Goal: Book appointment/travel/reservation

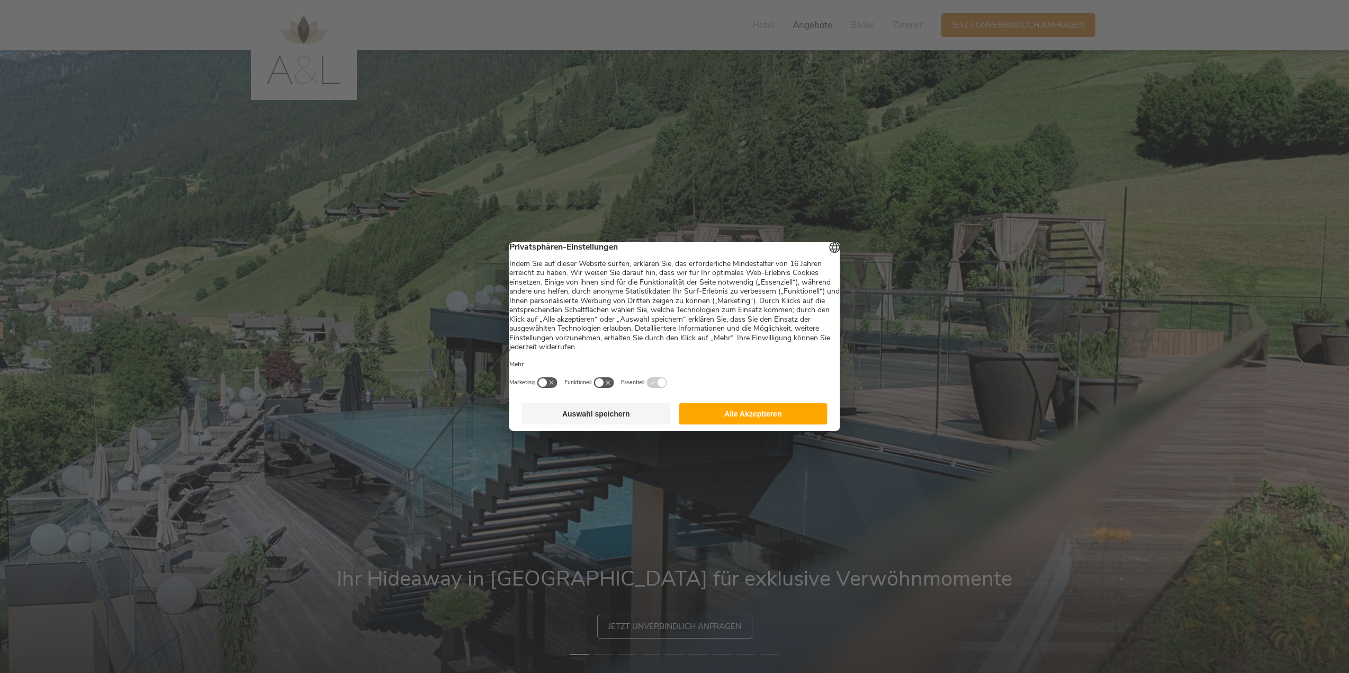
click at [820, 26] on div at bounding box center [674, 336] width 1349 height 673
click at [755, 431] on footer "Auswahl speichern Alle Akzeptieren" at bounding box center [674, 414] width 331 height 34
click at [749, 417] on button "Alle Akzeptieren" at bounding box center [753, 413] width 149 height 21
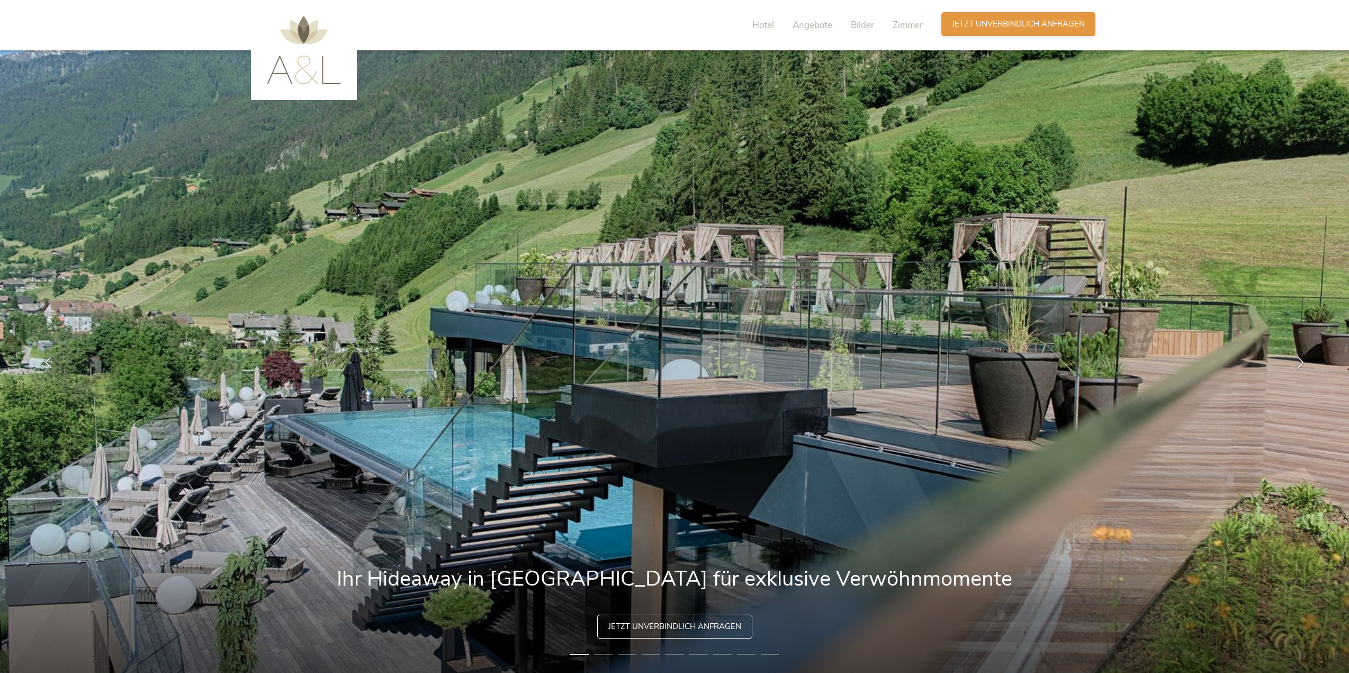
click at [999, 28] on span "Jetzt unverbindlich anfragen" at bounding box center [1018, 24] width 133 height 11
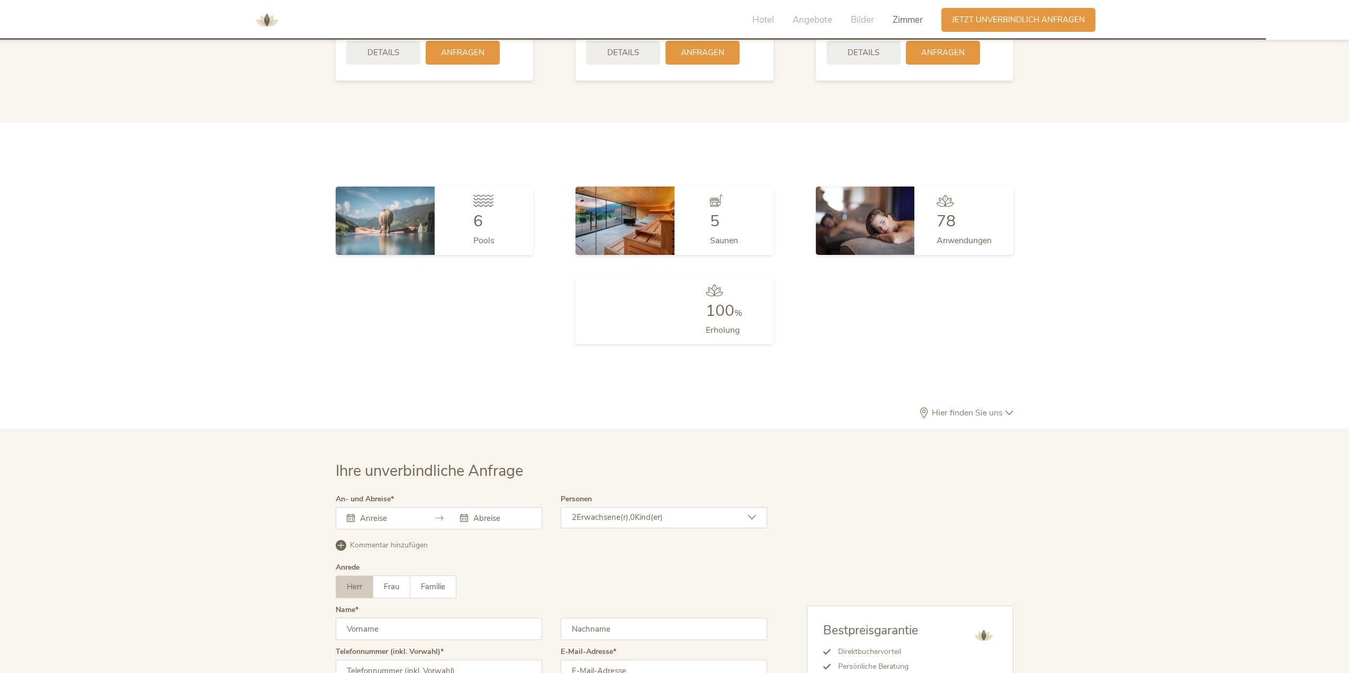
scroll to position [3170, 0]
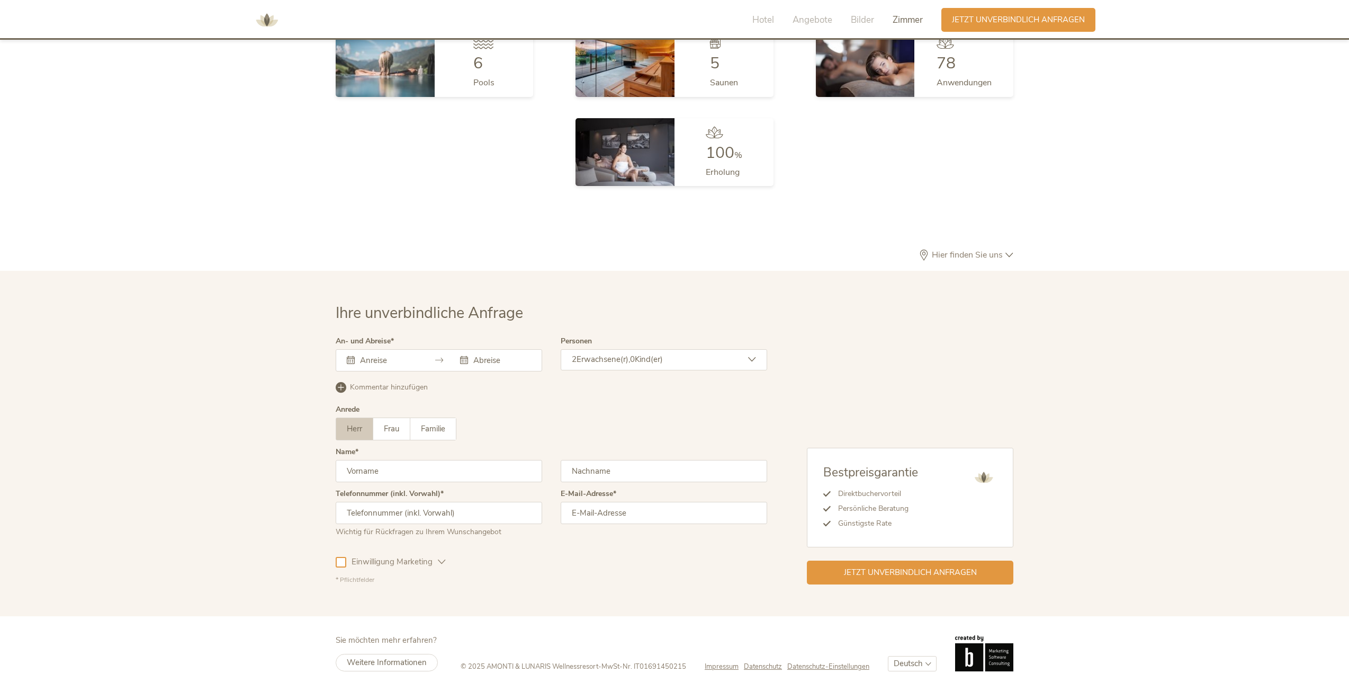
click at [391, 349] on div at bounding box center [439, 360] width 207 height 22
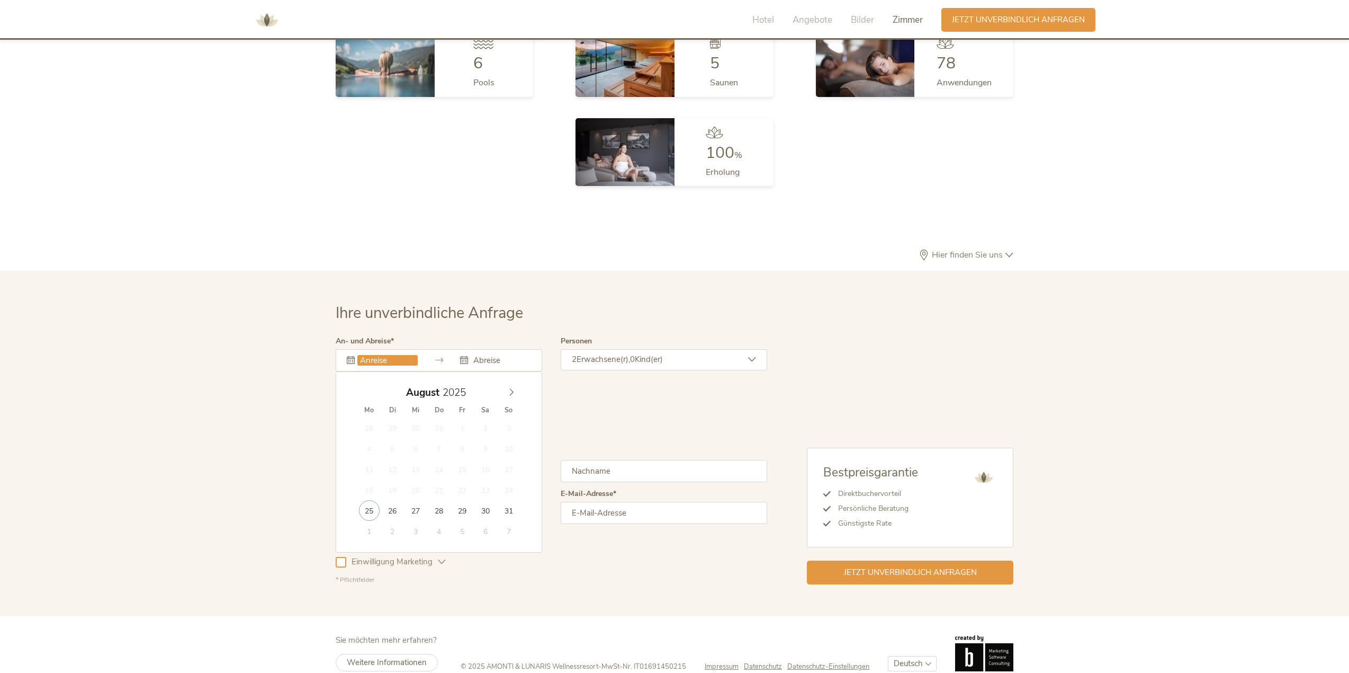
click at [391, 355] on input "text" at bounding box center [387, 360] width 60 height 11
click at [507, 382] on span at bounding box center [512, 389] width 18 height 15
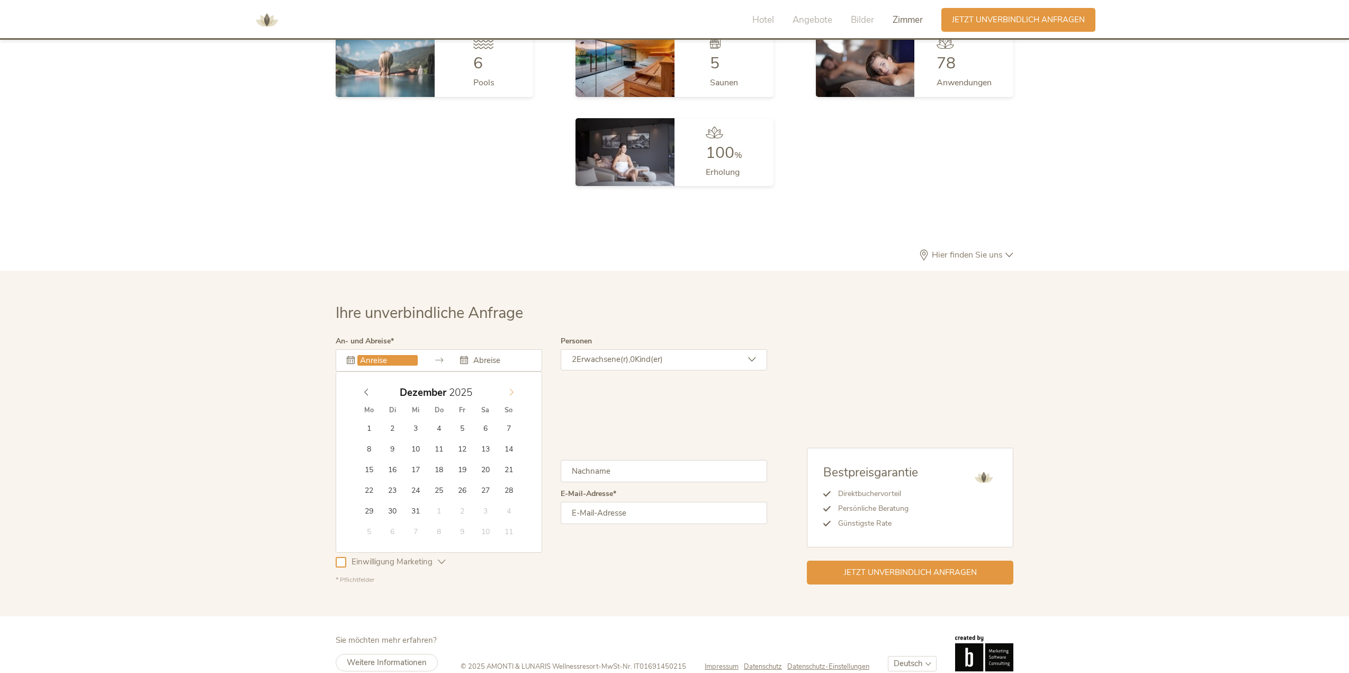
type input "2026"
click at [507, 382] on span at bounding box center [512, 389] width 18 height 15
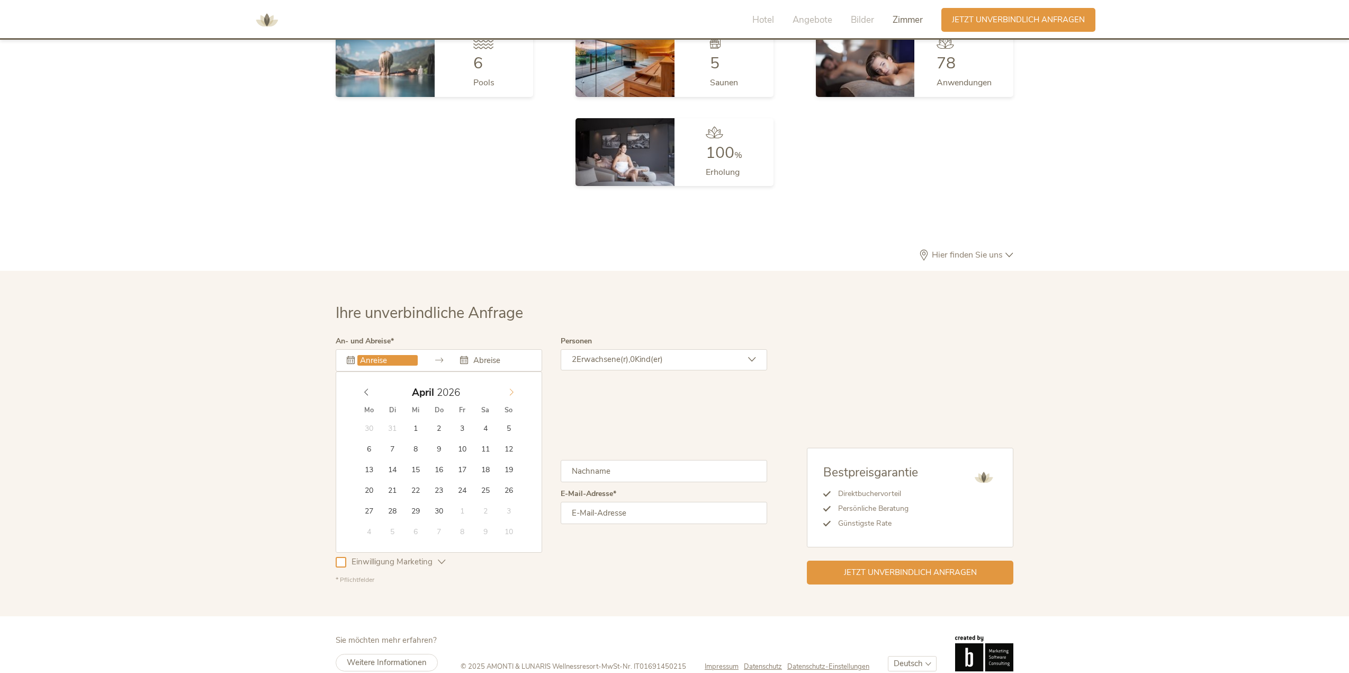
click at [507, 382] on span at bounding box center [512, 389] width 18 height 15
click at [510, 388] on icon at bounding box center [511, 391] width 7 height 7
click at [357, 382] on span at bounding box center [366, 389] width 18 height 15
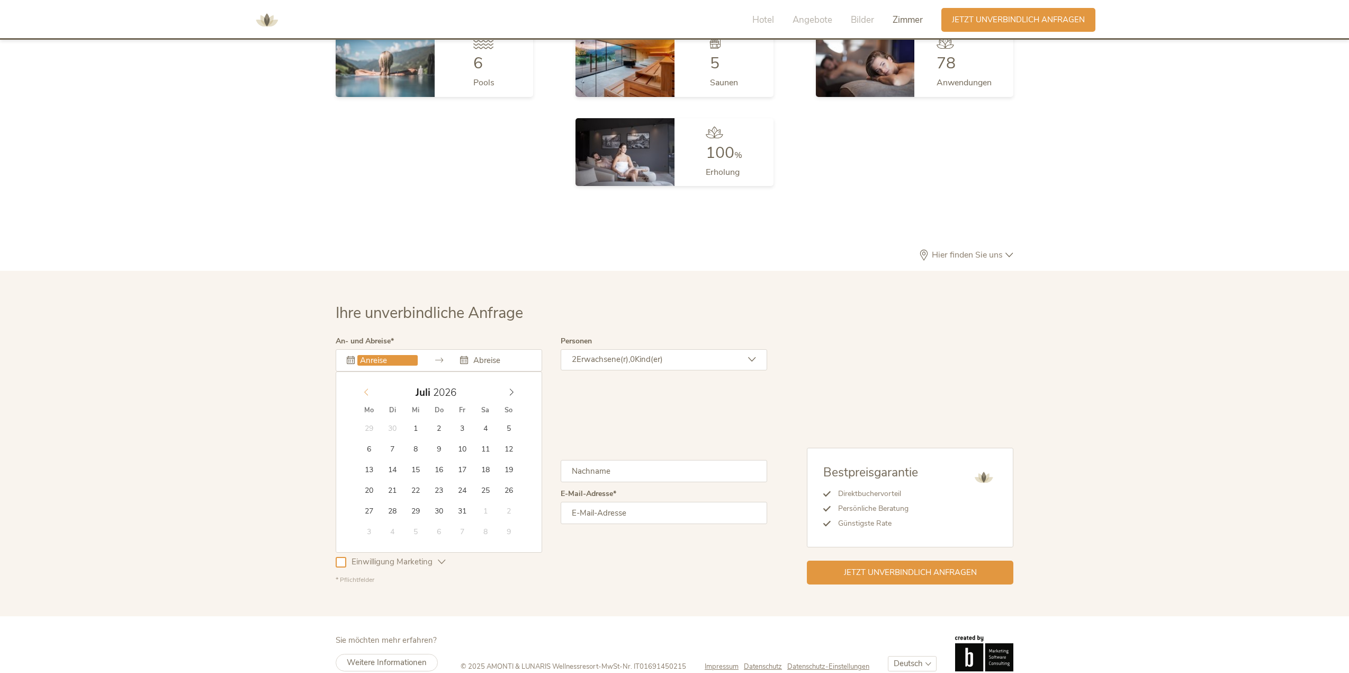
click at [361, 382] on span at bounding box center [366, 389] width 18 height 15
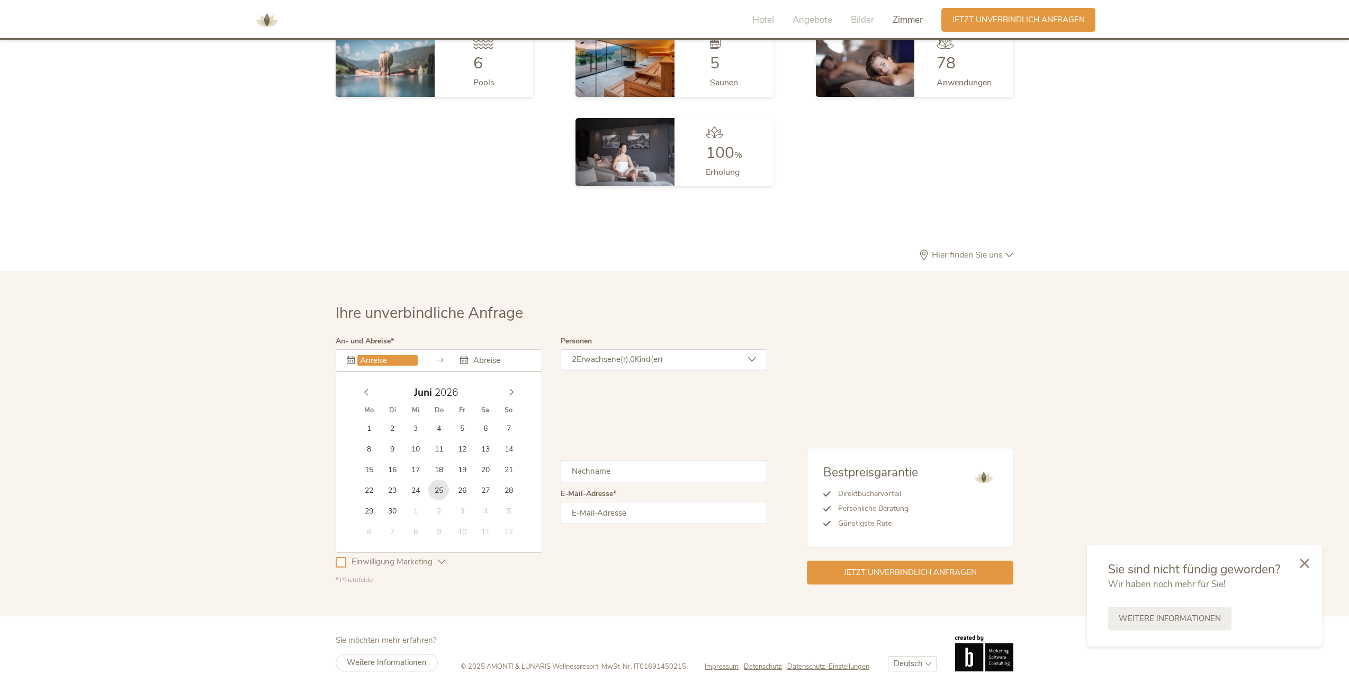
type input "[DATE]"
type input "2026"
type input "[DATE]"
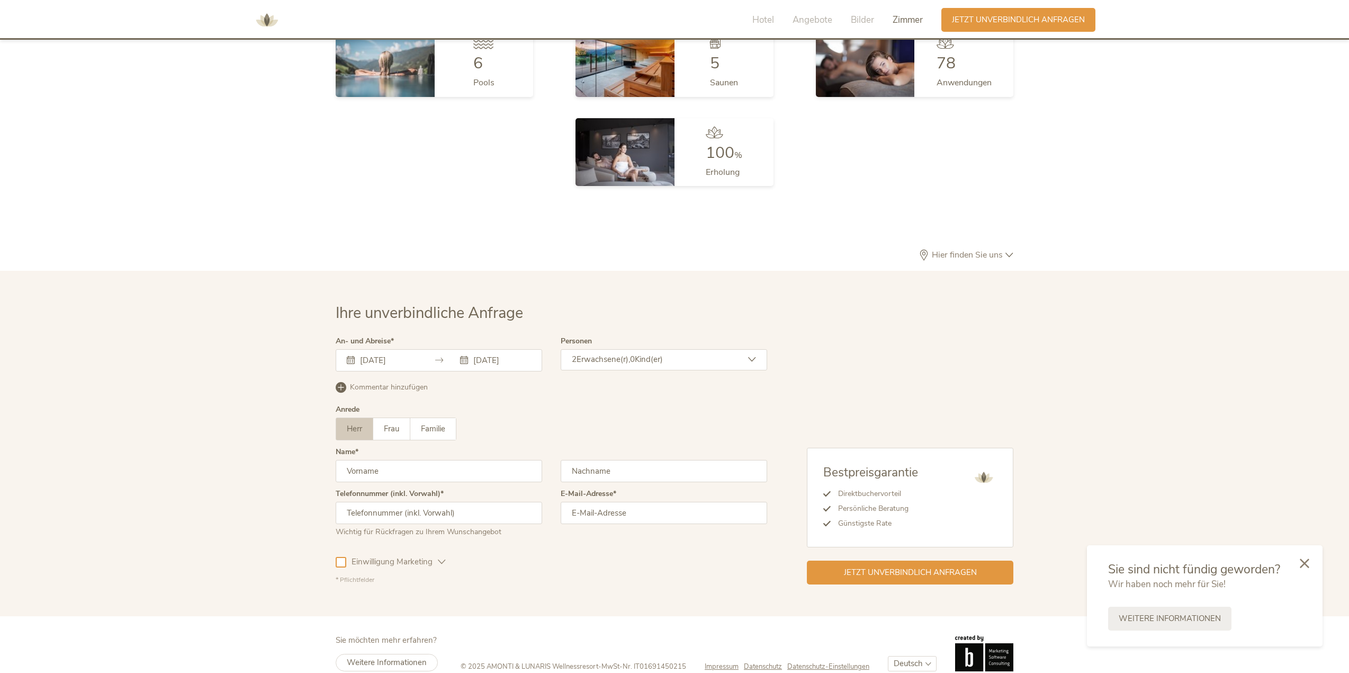
click at [633, 349] on div "2 Erwachsene(r), 0 Kind(er)" at bounding box center [664, 359] width 207 height 21
click at [743, 379] on icon at bounding box center [746, 386] width 15 height 15
click at [744, 404] on icon at bounding box center [746, 411] width 15 height 15
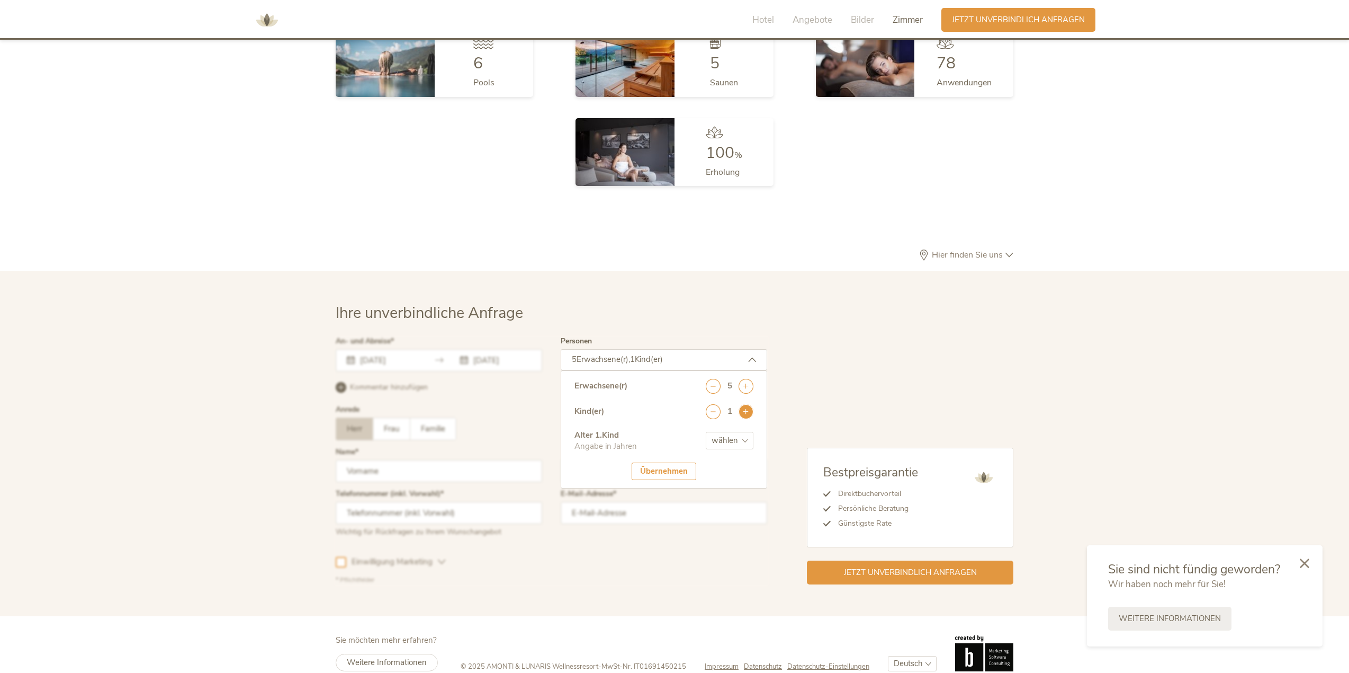
click at [744, 404] on icon at bounding box center [746, 411] width 15 height 15
click at [742, 432] on select "wählen 0 1 2 3 4 5 6 7 8 9 10 11 12 13 14 15 16 17" at bounding box center [730, 440] width 48 height 17
select select "2"
click at [706, 432] on select "wählen 0 1 2 3 4 5 6 7 8 9 10 11 12 13 14 15 16 17" at bounding box center [730, 440] width 48 height 17
click at [720, 464] on select "wählen 0 1 2 3 4 5 6 7 8 9 10 11 12 13 14 15 16 17" at bounding box center [730, 472] width 48 height 17
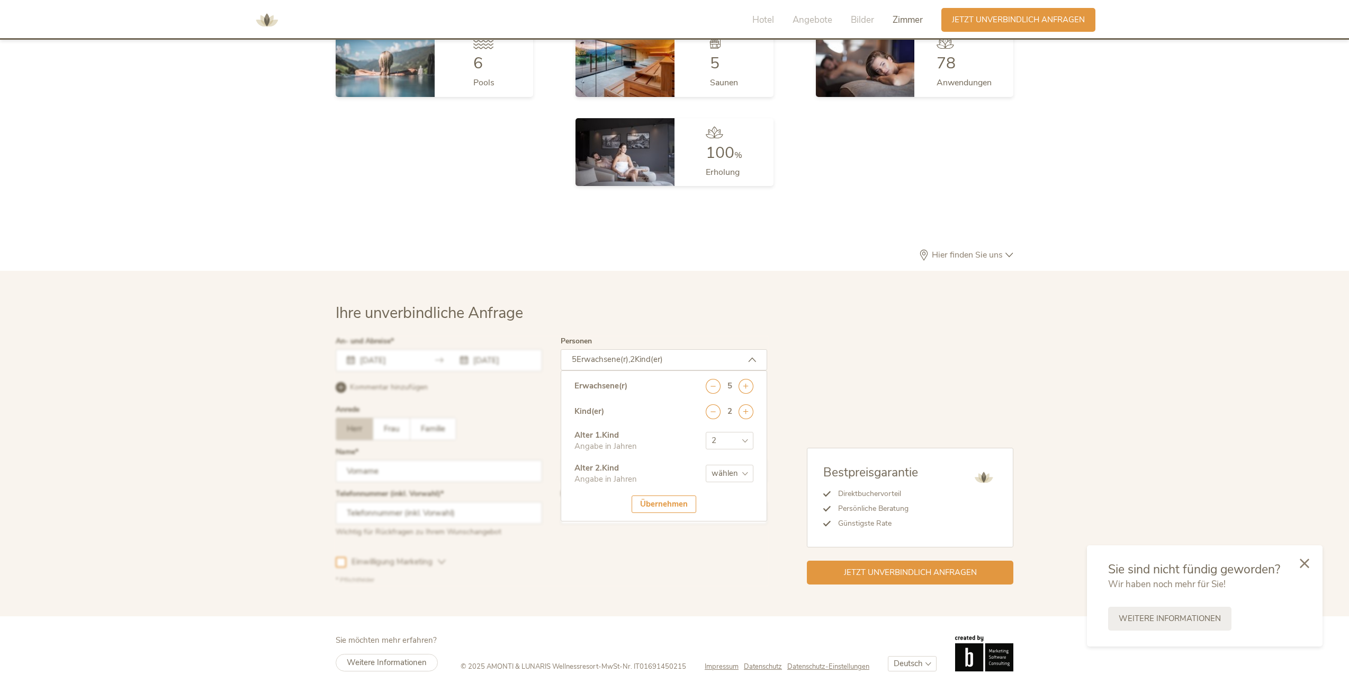
select select "5"
click at [706, 464] on select "wählen 0 1 2 3 4 5 6 7 8 9 10 11 12 13 14 15 16 17" at bounding box center [730, 472] width 48 height 17
click at [652, 495] on div "Übernehmen" at bounding box center [664, 503] width 65 height 17
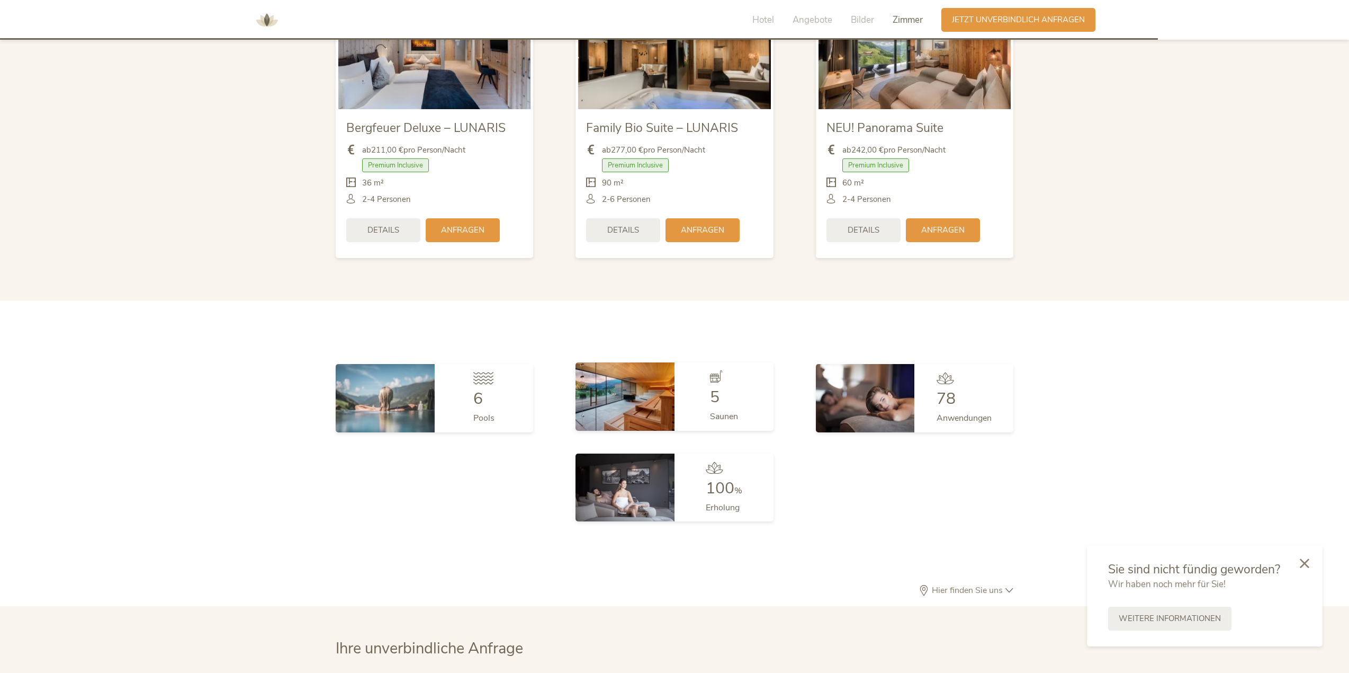
scroll to position [2693, 0]
